Goal: Task Accomplishment & Management: Manage account settings

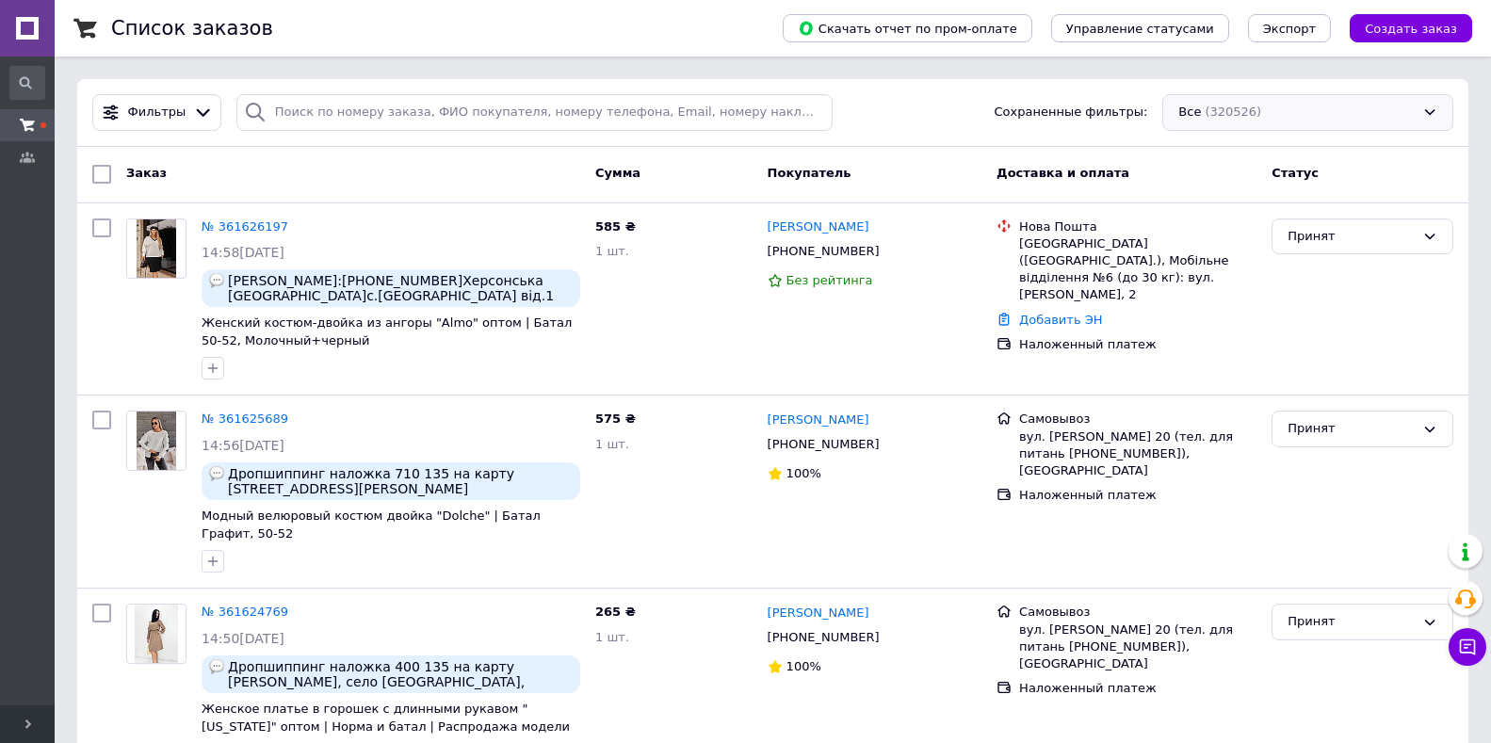
click at [1249, 104] on div "Все (320526)" at bounding box center [1307, 112] width 291 height 37
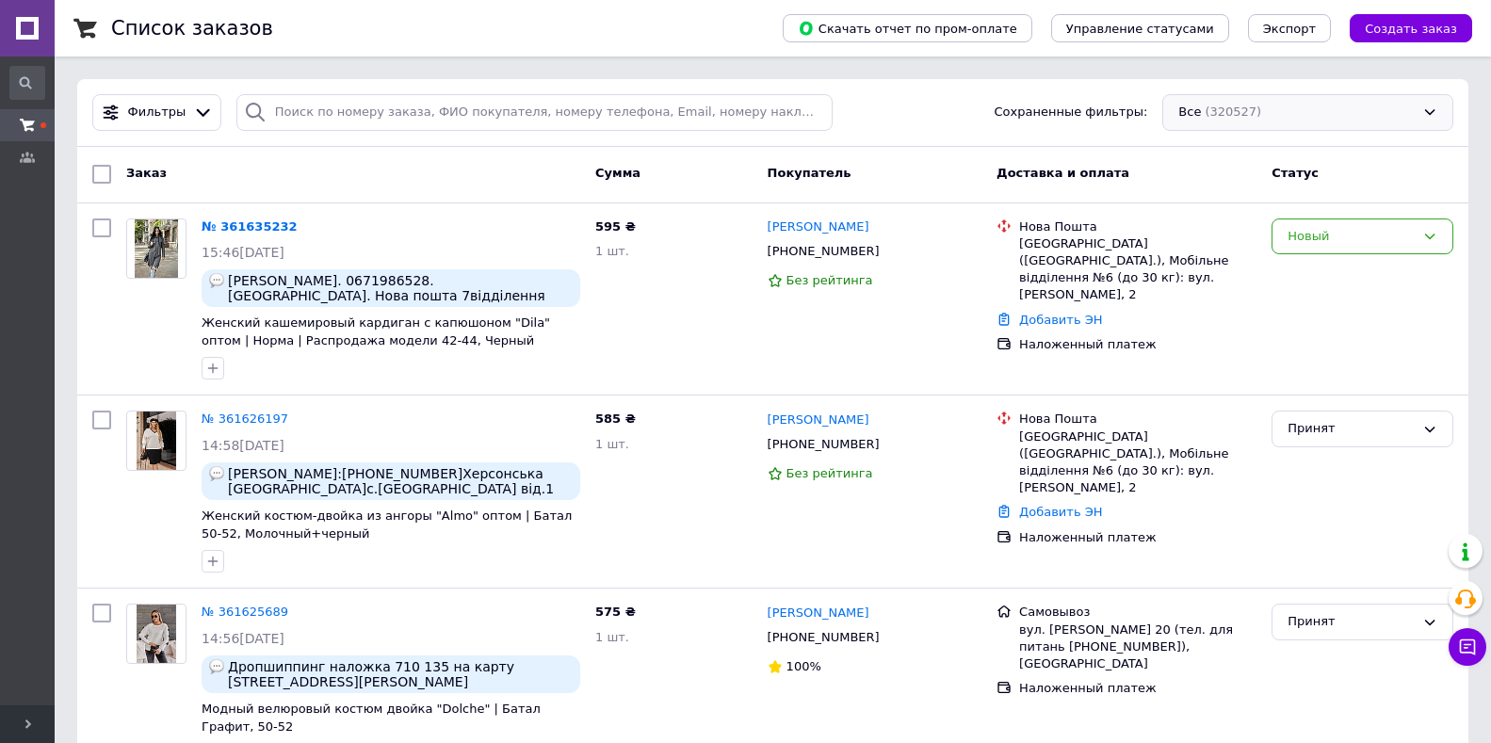
click at [1267, 100] on div "Все (320527)" at bounding box center [1307, 112] width 291 height 37
